Goal: Task Accomplishment & Management: Use online tool/utility

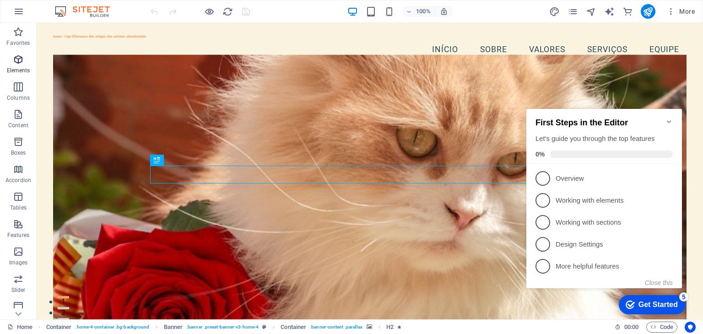
click at [21, 66] on span "Elements" at bounding box center [18, 65] width 37 height 22
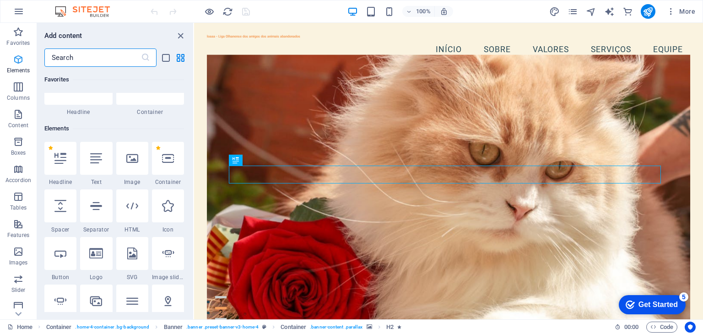
scroll to position [97, 0]
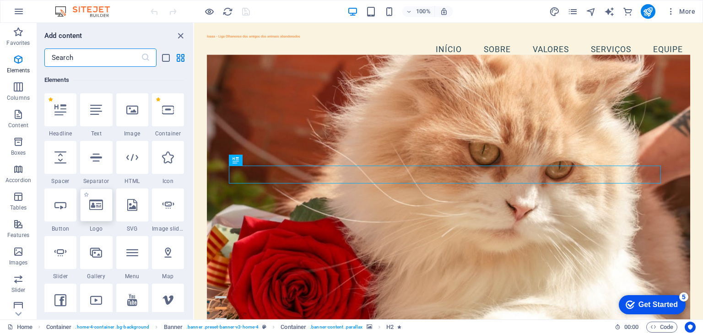
click at [101, 209] on icon at bounding box center [96, 205] width 14 height 12
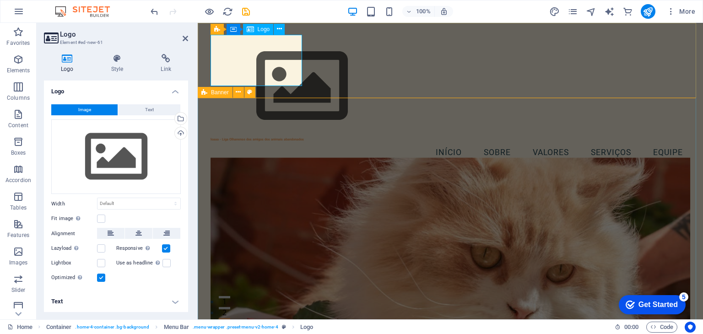
click at [264, 63] on div at bounding box center [451, 86] width 480 height 103
click at [277, 28] on icon at bounding box center [279, 29] width 5 height 10
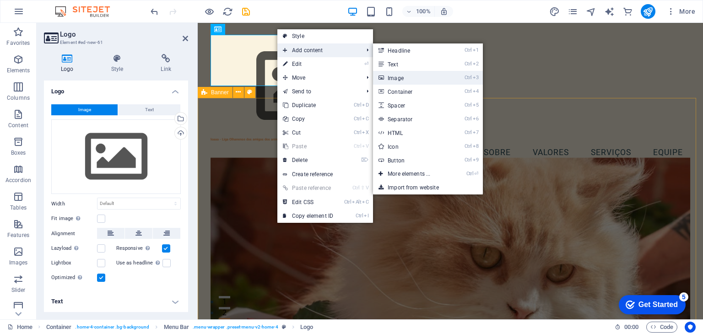
click at [406, 79] on link "Ctrl 3 Image" at bounding box center [411, 78] width 76 height 14
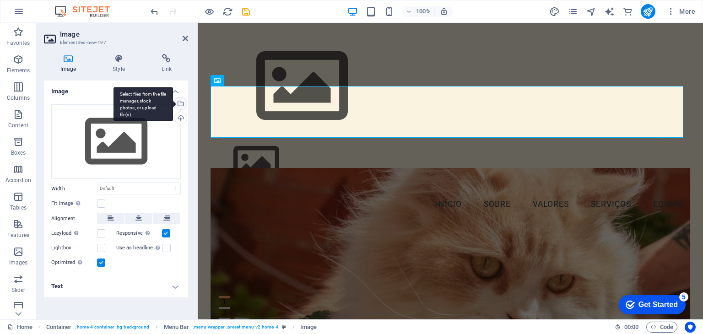
click at [181, 102] on div "Select files from the file manager, stock photos, or upload file(s)" at bounding box center [180, 105] width 14 height 14
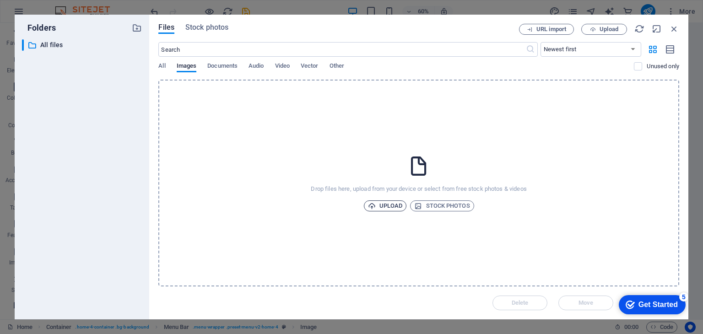
click at [388, 207] on span "Upload" at bounding box center [385, 206] width 35 height 11
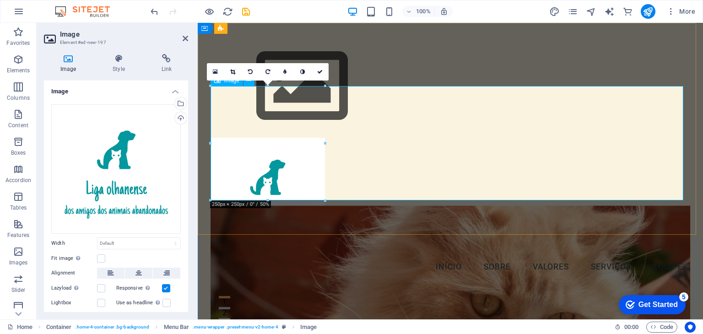
click at [593, 149] on figure at bounding box center [451, 195] width 480 height 114
click at [236, 72] on link at bounding box center [232, 71] width 17 height 17
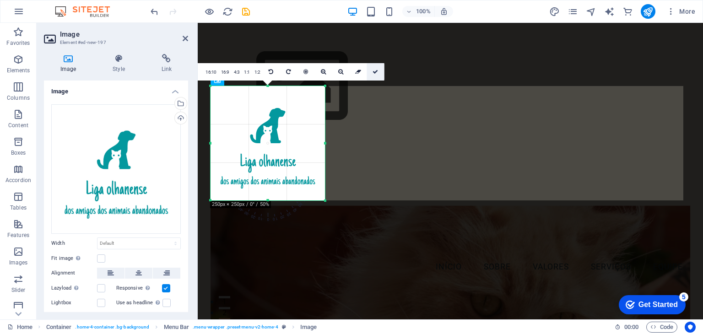
click at [374, 72] on icon at bounding box center [375, 71] width 5 height 5
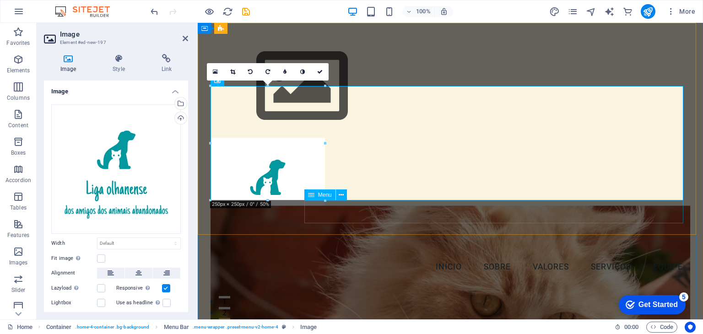
click at [388, 224] on div "loaaa - Liga Olhanense dos amigos dos animais abandonados Menu Início Sobre Val…" at bounding box center [451, 157] width 506 height 268
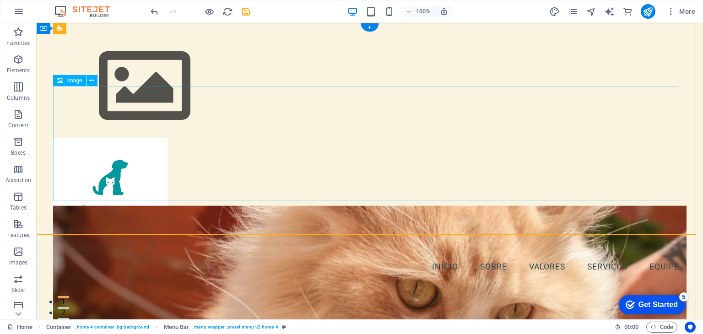
click at [372, 162] on figure at bounding box center [369, 195] width 633 height 114
click at [679, 138] on figure at bounding box center [369, 195] width 633 height 114
click at [528, 70] on div "loaaa - Liga Olhanense dos amigos dos animais abandonados Menu Início Sobre Val…" at bounding box center [370, 157] width 667 height 268
click at [97, 60] on div at bounding box center [369, 86] width 633 height 103
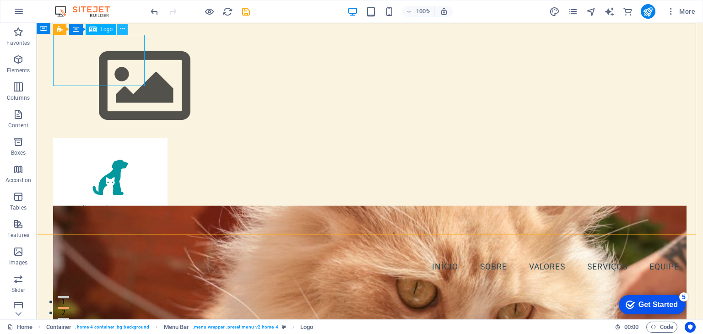
click at [123, 27] on icon at bounding box center [122, 29] width 5 height 10
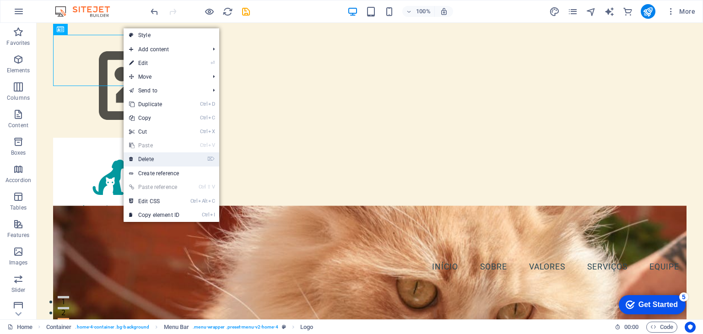
click at [142, 155] on link "⌦ Delete" at bounding box center [154, 159] width 61 height 14
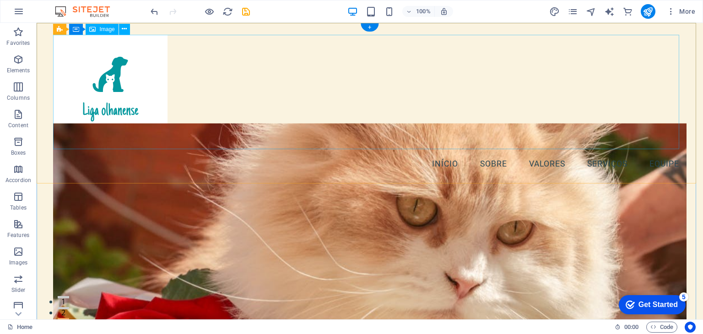
click at [291, 124] on figure at bounding box center [369, 92] width 633 height 114
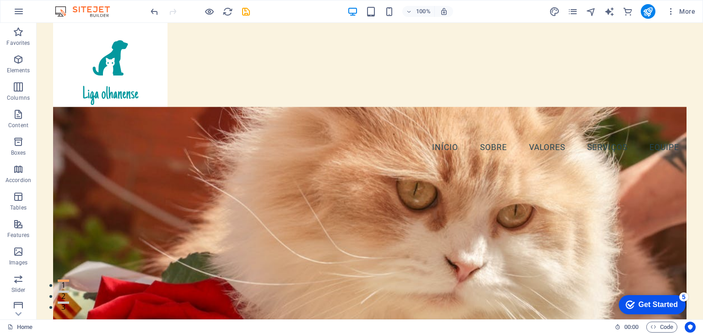
scroll to position [0, 0]
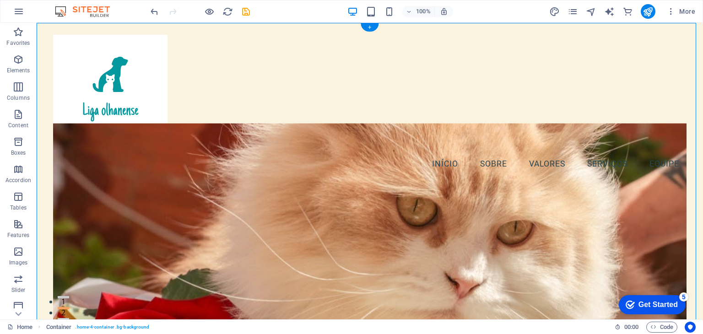
drag, startPoint x: 158, startPoint y: 90, endPoint x: 158, endPoint y: 218, distance: 128.2
click at [131, 107] on figure at bounding box center [369, 92] width 633 height 114
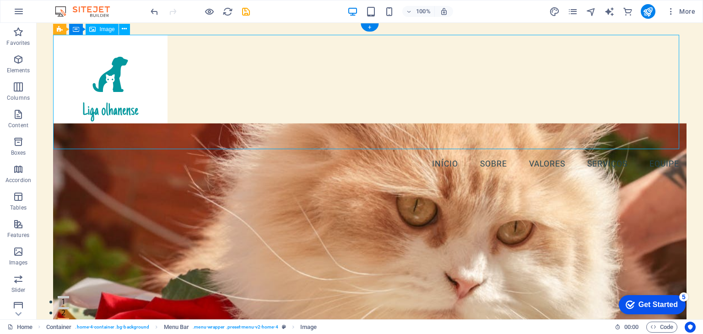
drag, startPoint x: 119, startPoint y: 67, endPoint x: 152, endPoint y: 103, distance: 48.9
click at [152, 103] on figure at bounding box center [369, 92] width 633 height 114
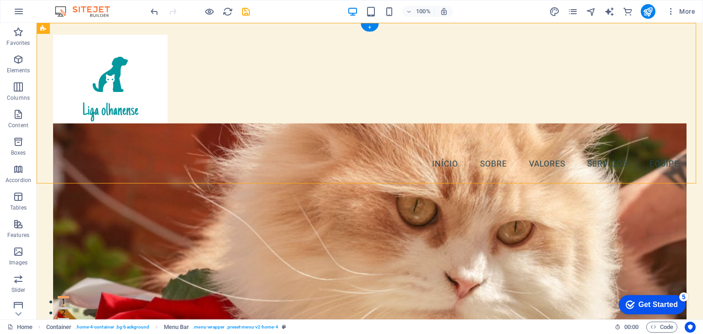
drag, startPoint x: 96, startPoint y: 51, endPoint x: 115, endPoint y: 92, distance: 45.7
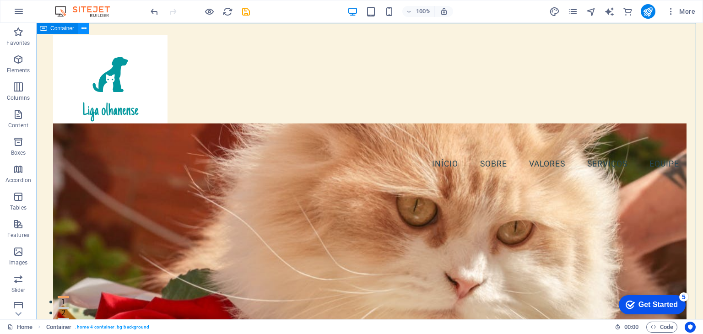
click at [257, 146] on figure at bounding box center [369, 92] width 633 height 114
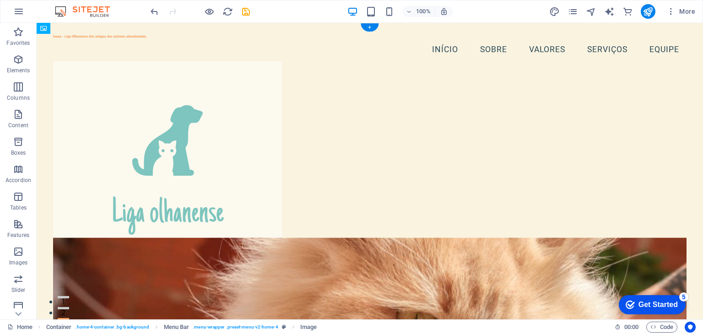
drag, startPoint x: 326, startPoint y: 136, endPoint x: 337, endPoint y: 201, distance: 65.6
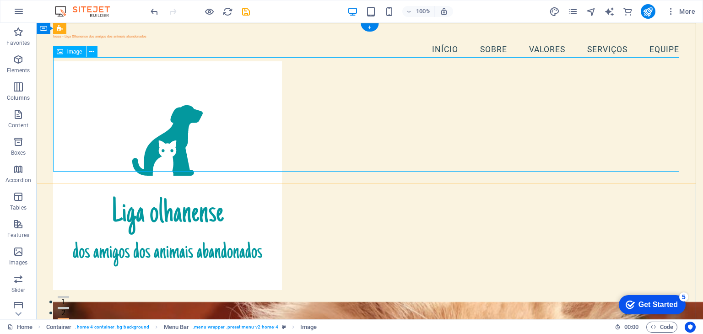
click at [284, 130] on figure at bounding box center [369, 175] width 633 height 229
click at [131, 110] on figure at bounding box center [369, 175] width 633 height 229
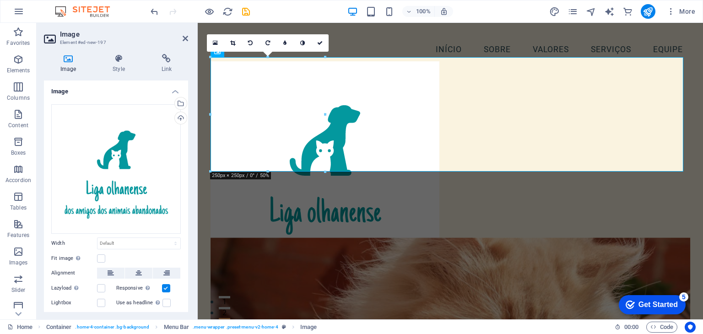
click at [131, 110] on div "Drag files here, click to choose files or select files from Files or our free s…" at bounding box center [116, 169] width 130 height 130
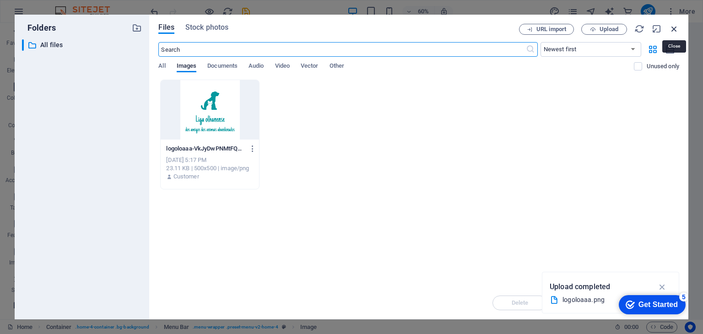
click at [675, 30] on icon "button" at bounding box center [674, 29] width 10 height 10
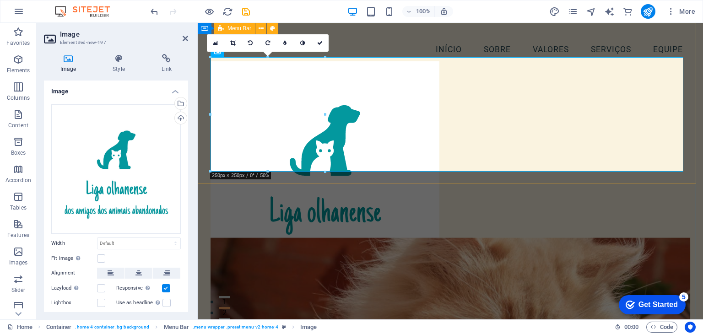
click at [690, 109] on div "loaaa - Liga Olhanense dos amigos dos animais abandonados Menu Início Sobre Val…" at bounding box center [451, 162] width 506 height 279
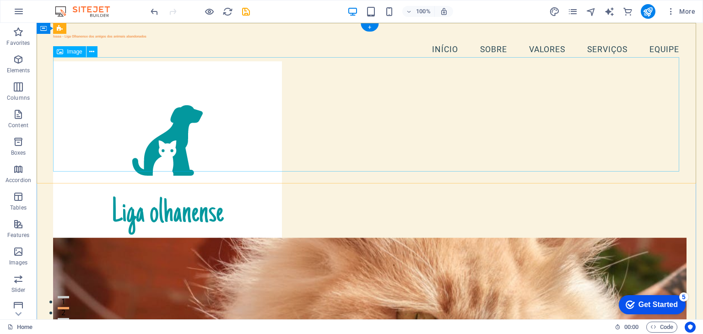
click at [230, 134] on figure at bounding box center [369, 175] width 633 height 229
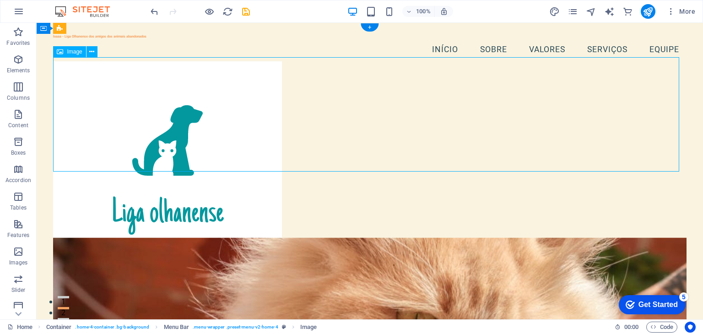
click at [144, 161] on figure at bounding box center [369, 175] width 633 height 229
drag, startPoint x: 53, startPoint y: 171, endPoint x: 71, endPoint y: 151, distance: 27.6
click at [71, 151] on figure at bounding box center [369, 175] width 633 height 229
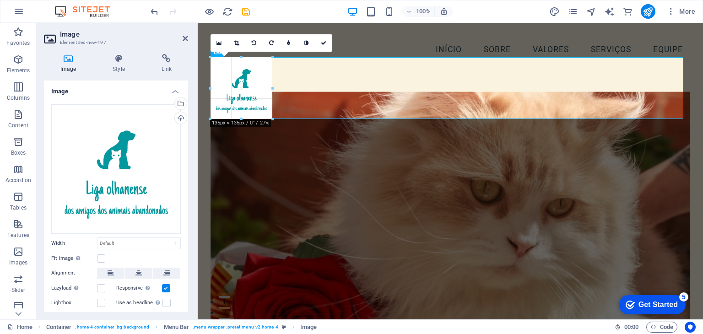
drag, startPoint x: 211, startPoint y: 172, endPoint x: 65, endPoint y: 72, distance: 176.4
type input "135"
select select "px"
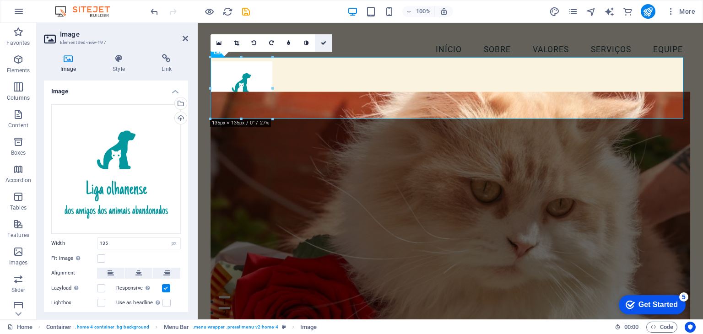
click at [326, 43] on link at bounding box center [323, 42] width 17 height 17
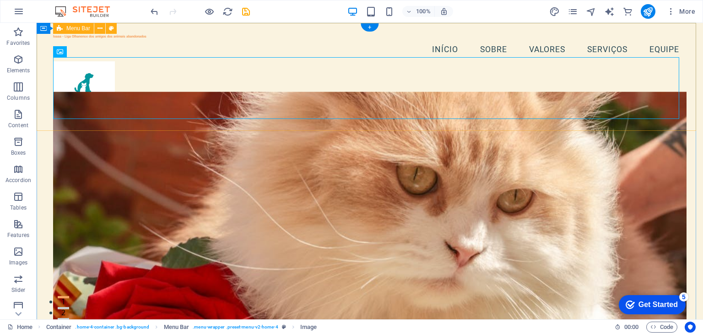
click at [686, 120] on div "loaaa - Liga Olhanense dos amigos dos animais abandonados Menu Início Sobre Val…" at bounding box center [370, 79] width 667 height 112
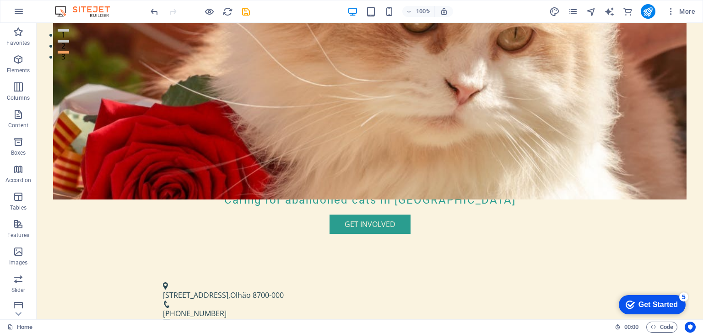
scroll to position [280, 0]
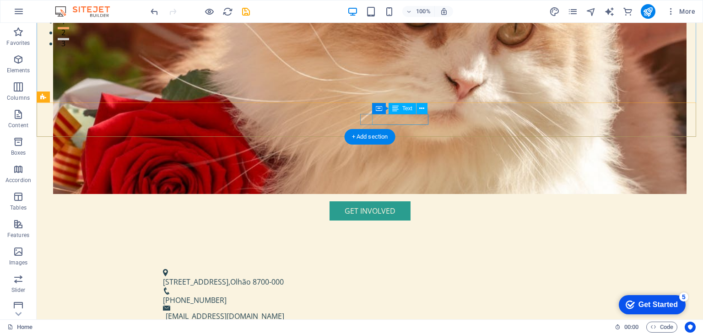
click at [227, 295] on span "[PHONE_NUMBER]" at bounding box center [195, 300] width 64 height 10
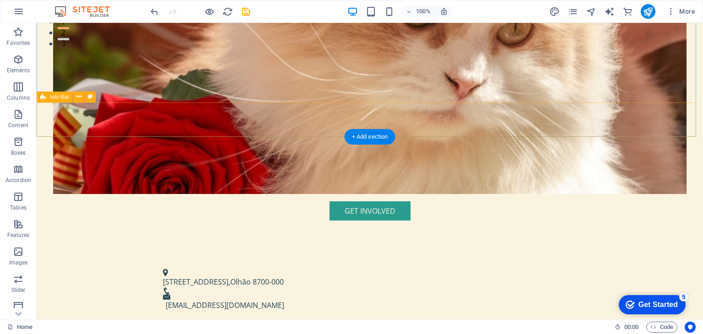
click at [416, 257] on div "[STREET_ADDRESS][GEOGRAPHIC_DATA][PHONE_NUMBER] [EMAIL_ADDRESS][DOMAIN_NAME]" at bounding box center [370, 289] width 667 height 65
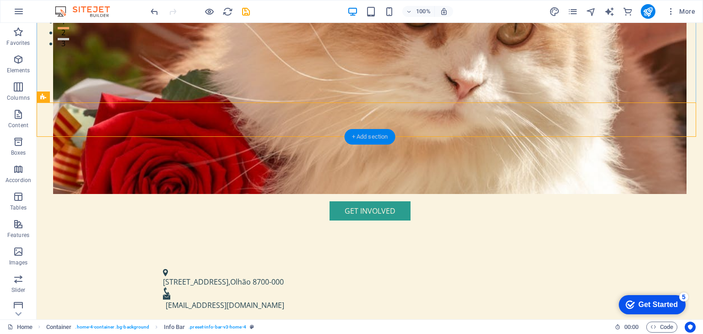
click at [388, 136] on div "+ Add section" at bounding box center [370, 137] width 51 height 16
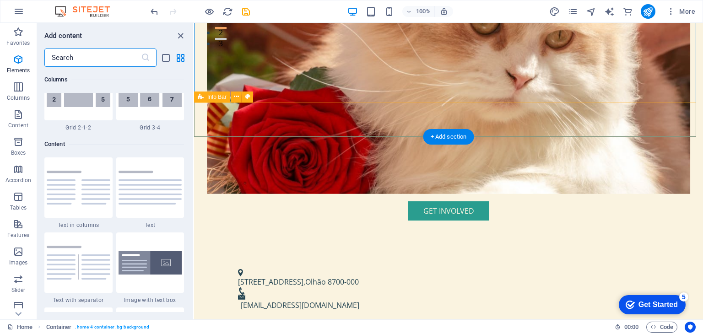
scroll to position [1602, 0]
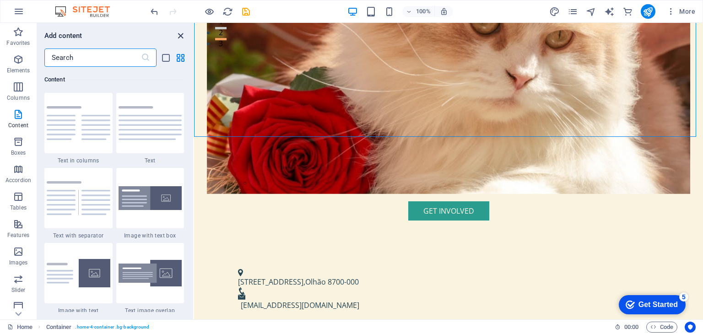
click at [182, 37] on icon "close panel" at bounding box center [180, 36] width 11 height 11
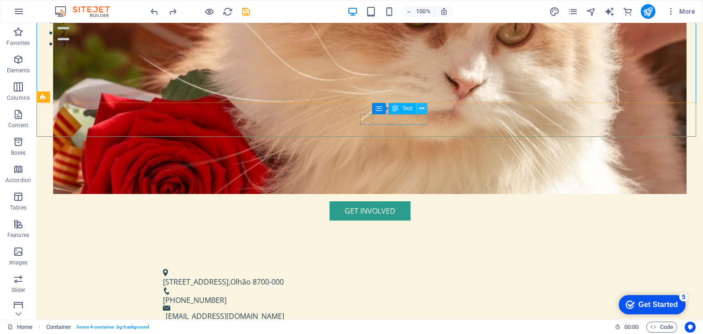
click at [423, 109] on icon at bounding box center [421, 109] width 5 height 10
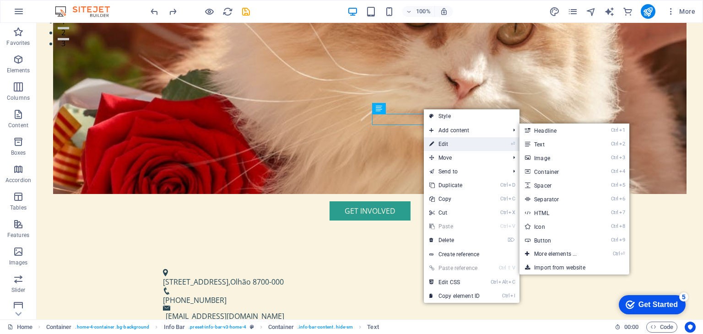
click at [445, 144] on link "⏎ Edit" at bounding box center [454, 144] width 61 height 14
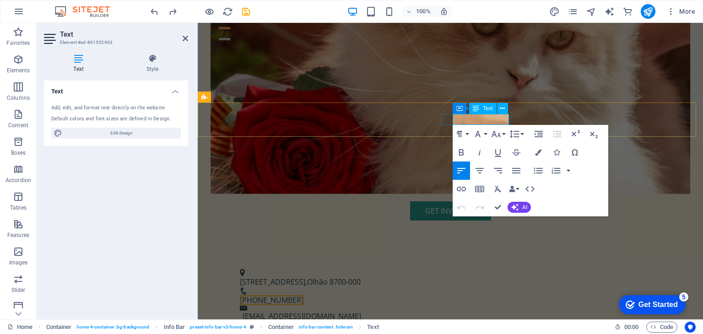
click at [304, 295] on span "[PHONE_NUMBER]" at bounding box center [272, 300] width 64 height 10
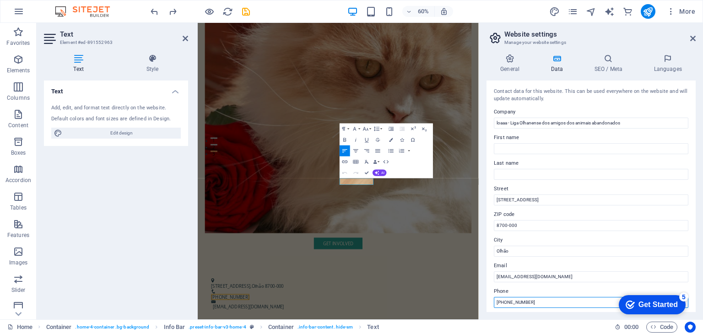
click at [539, 303] on input "[PHONE_NUMBER]" at bounding box center [591, 302] width 195 height 11
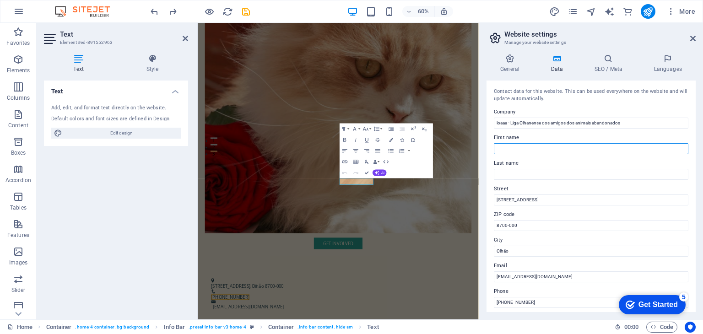
click at [526, 149] on input "First name" at bounding box center [591, 148] width 195 height 11
type input "CAT"
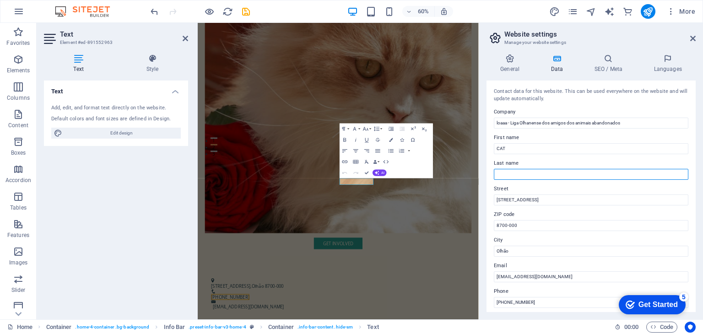
click at [507, 177] on input "Last name" at bounding box center [591, 174] width 195 height 11
type input "RESCUE"
click at [489, 200] on div "Contact data for this website. This can be used everywhere on the website and w…" at bounding box center [591, 197] width 209 height 232
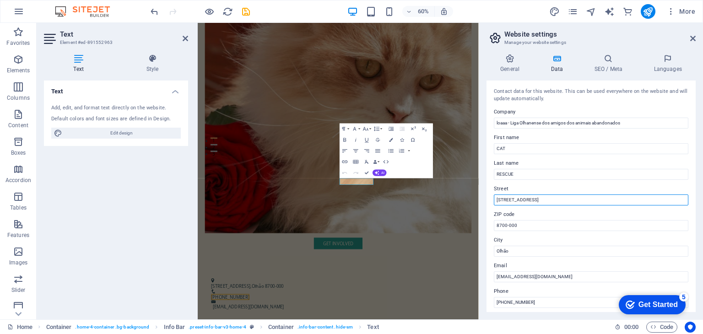
click at [539, 200] on input "[STREET_ADDRESS]" at bounding box center [591, 200] width 195 height 11
